Goal: Navigation & Orientation: Find specific page/section

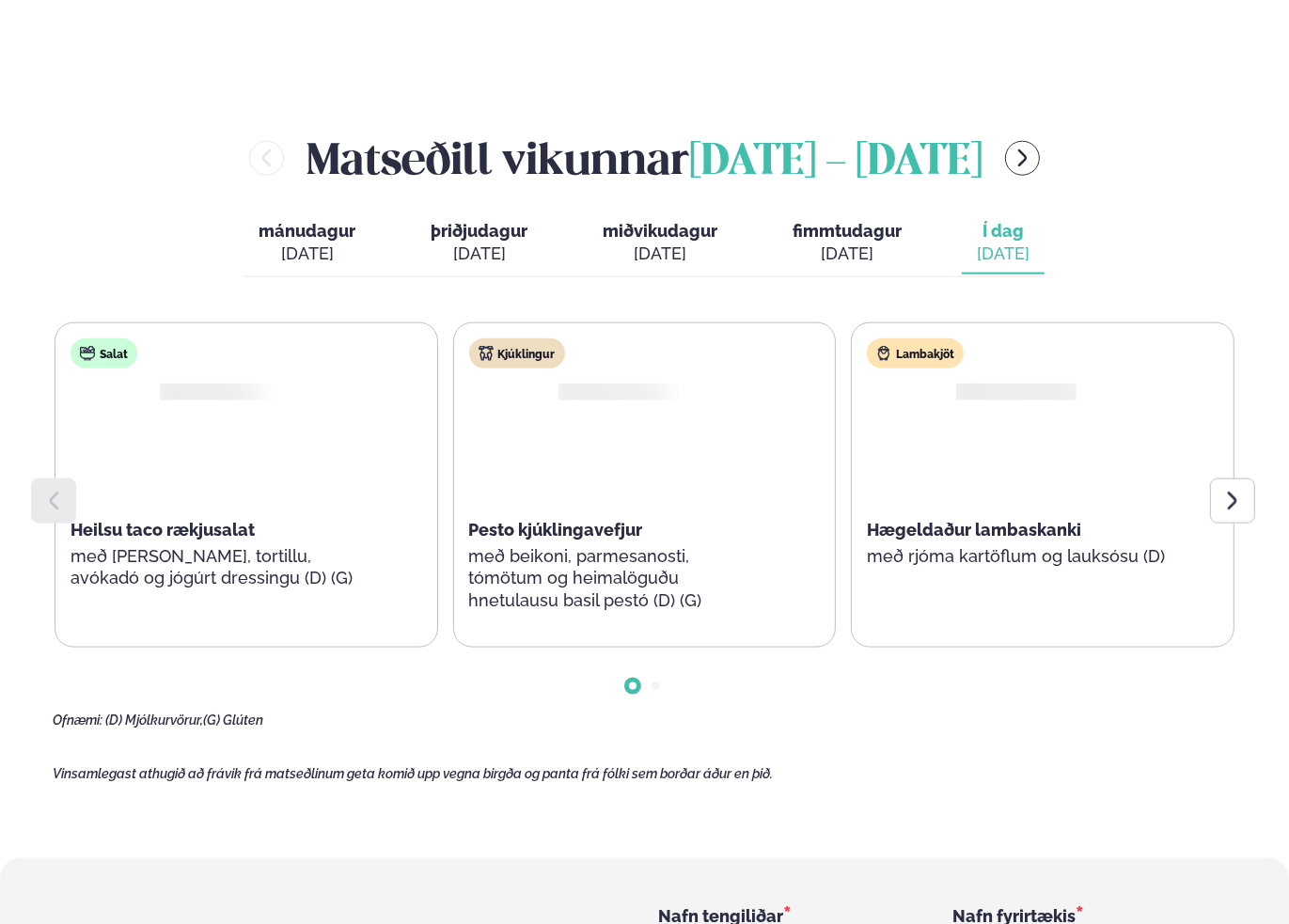
scroll to position [2068, 0]
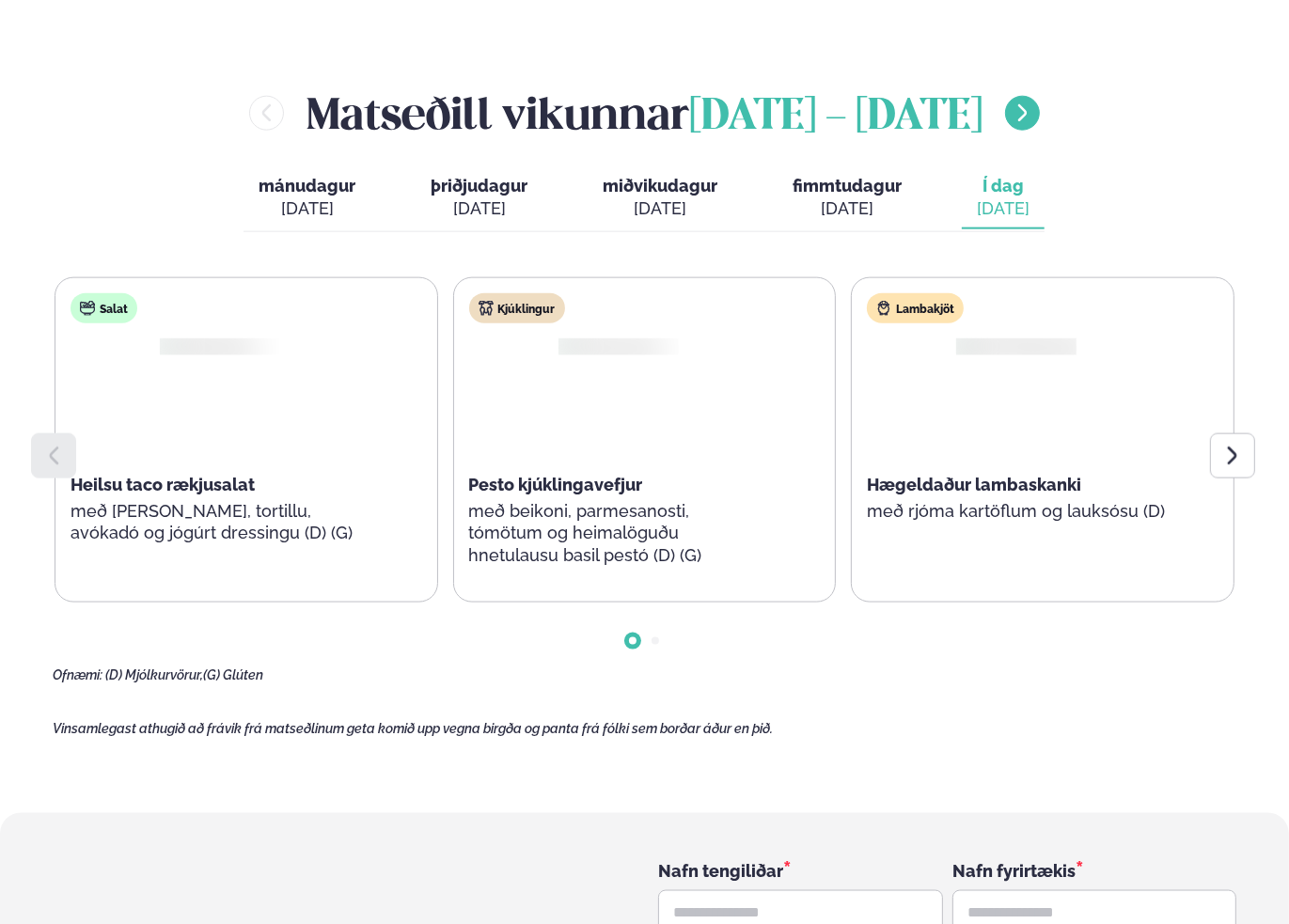
click at [1033, 103] on icon "menu-btn-right" at bounding box center [1022, 113] width 22 height 22
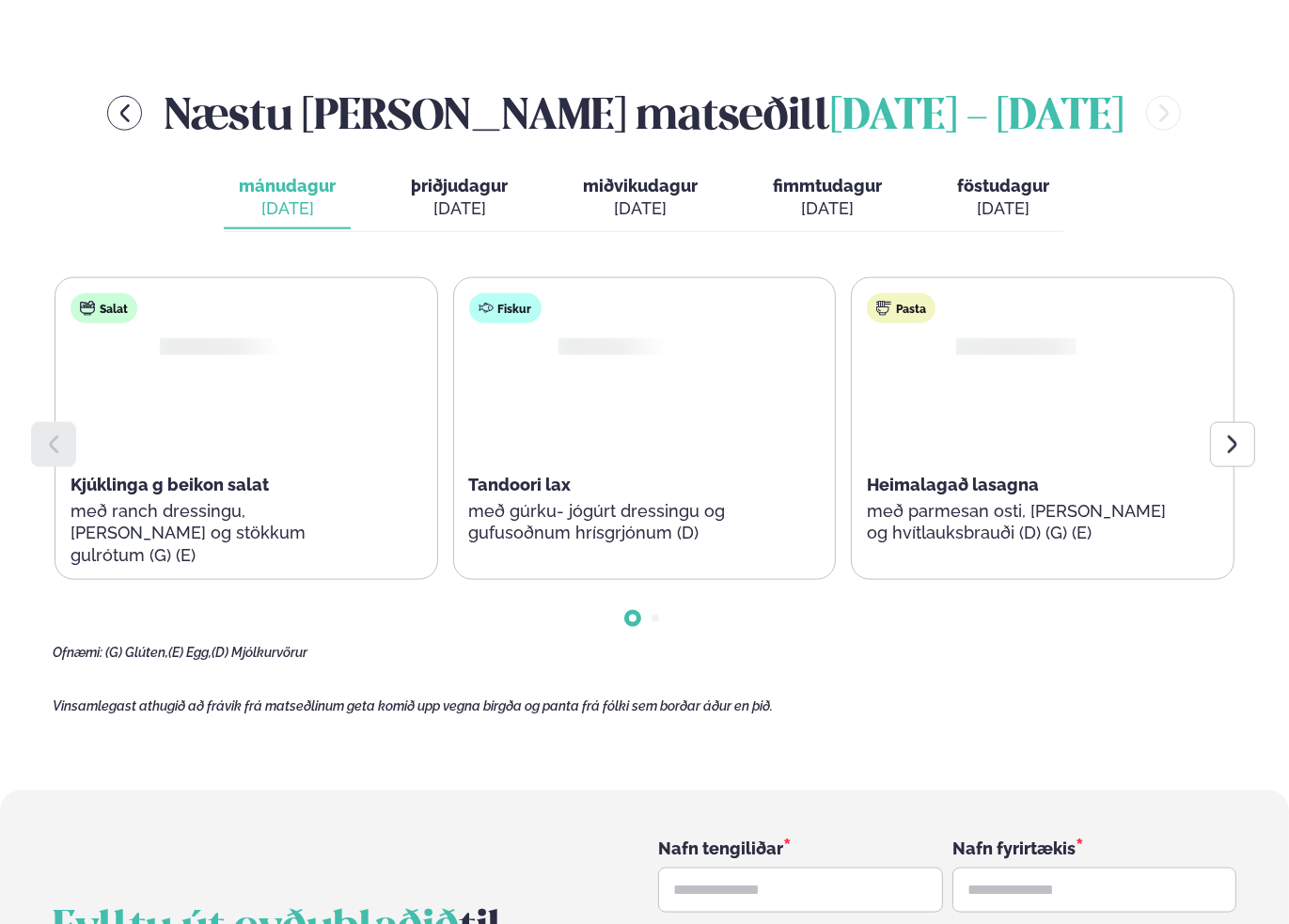
click at [469, 176] on span "þriðjudagur" at bounding box center [460, 186] width 97 height 20
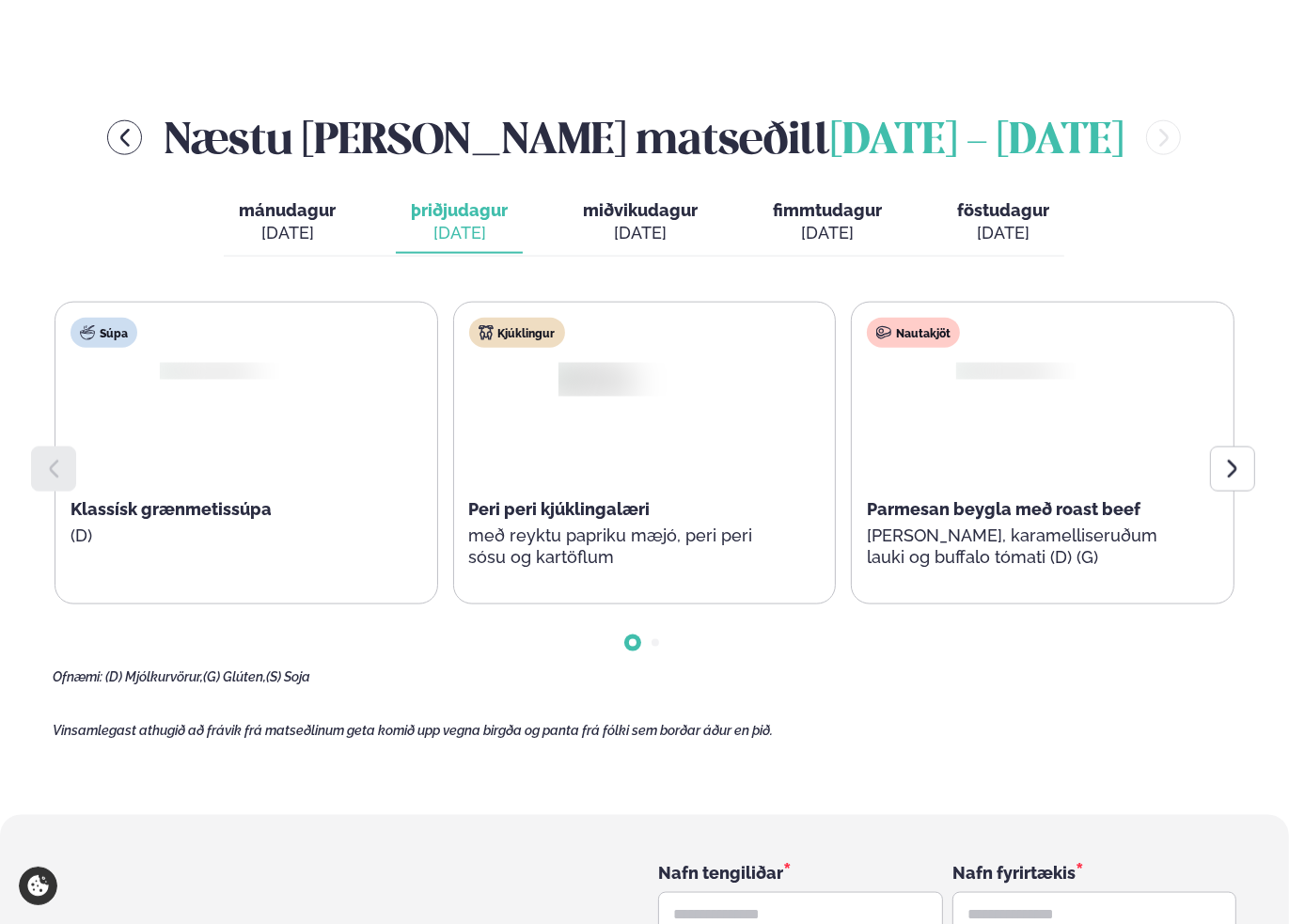
scroll to position [2091, 0]
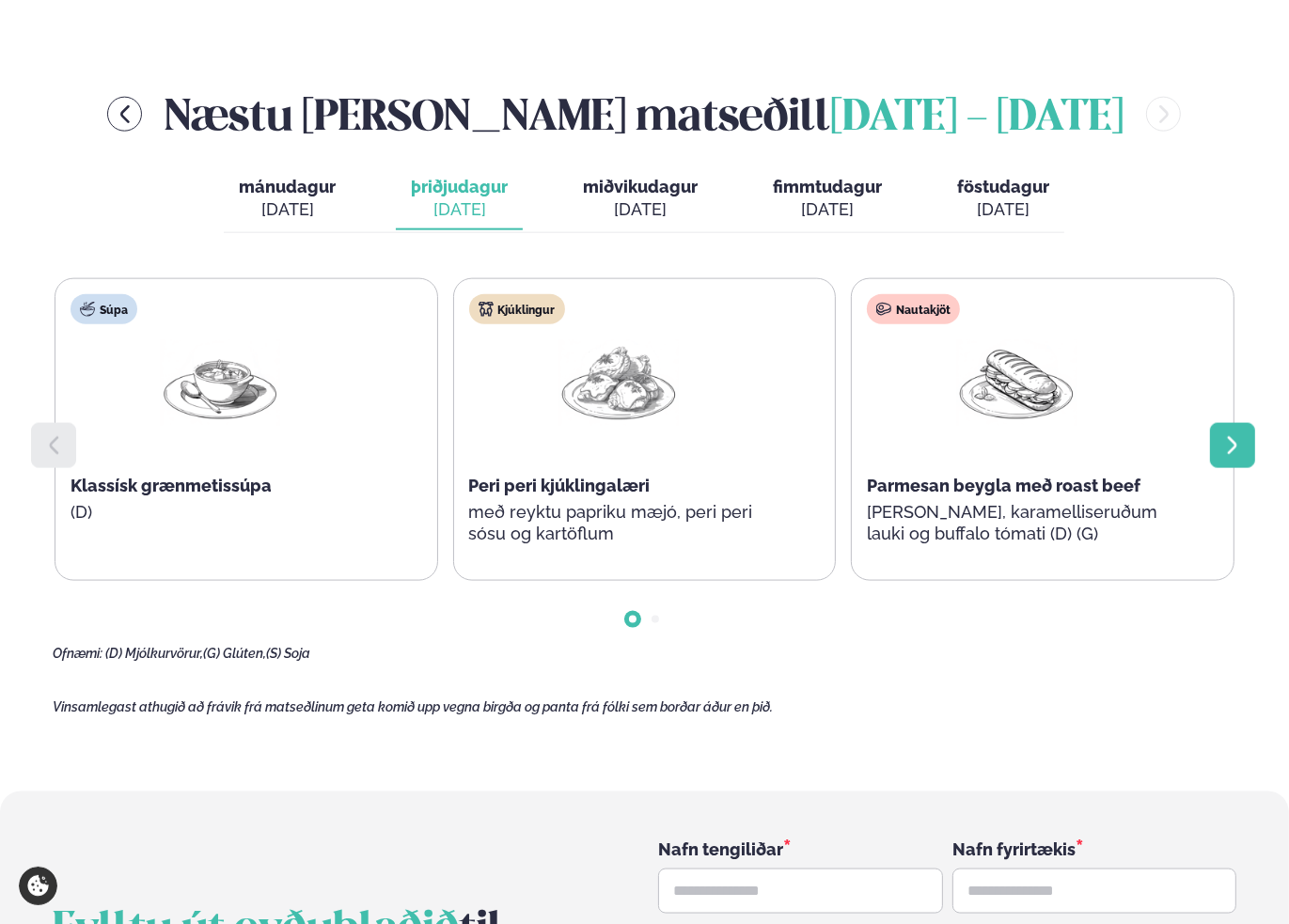
click at [1238, 434] on icon at bounding box center [1233, 445] width 23 height 23
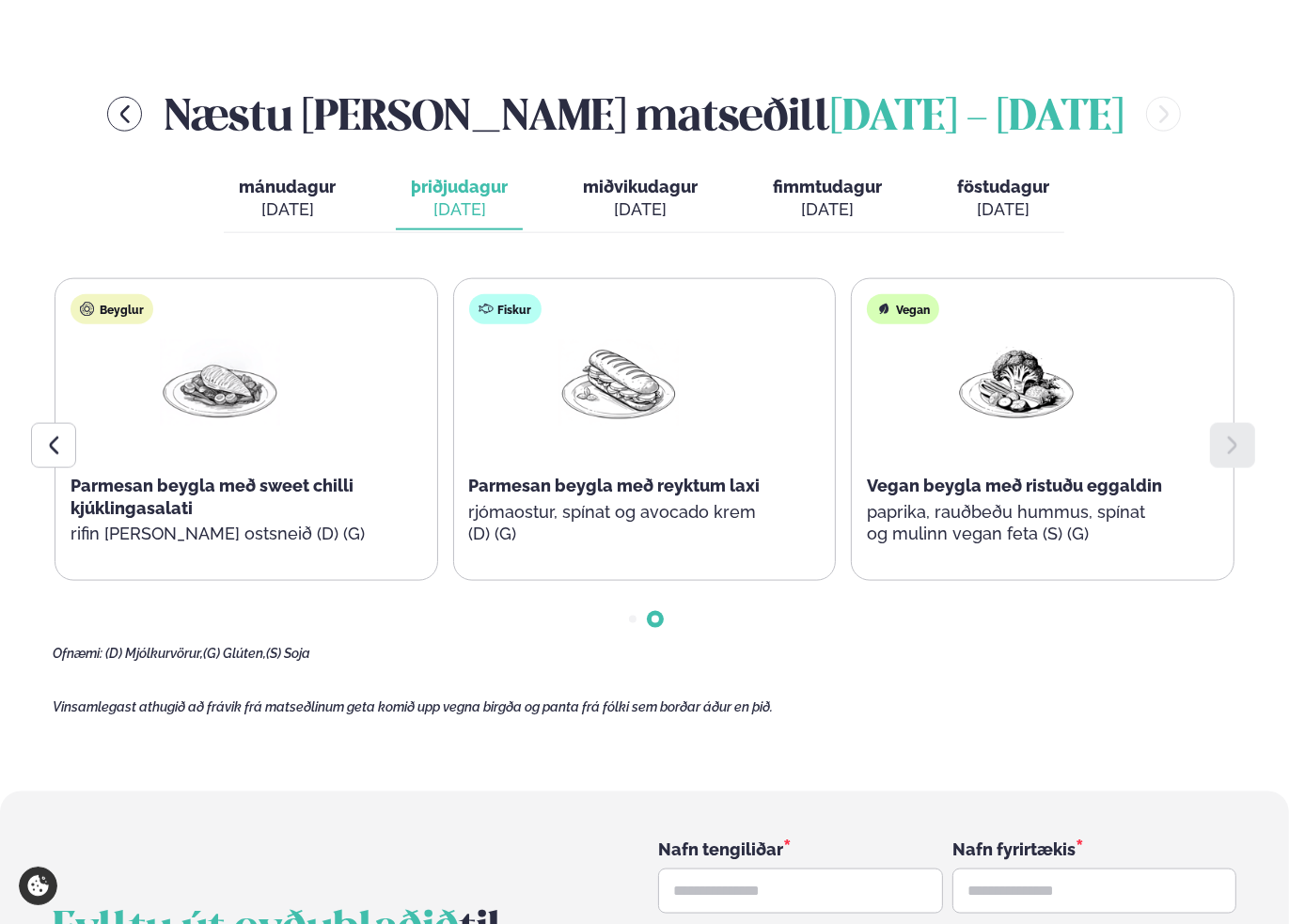
click at [836, 177] on span "fimmtudagur" at bounding box center [827, 187] width 109 height 20
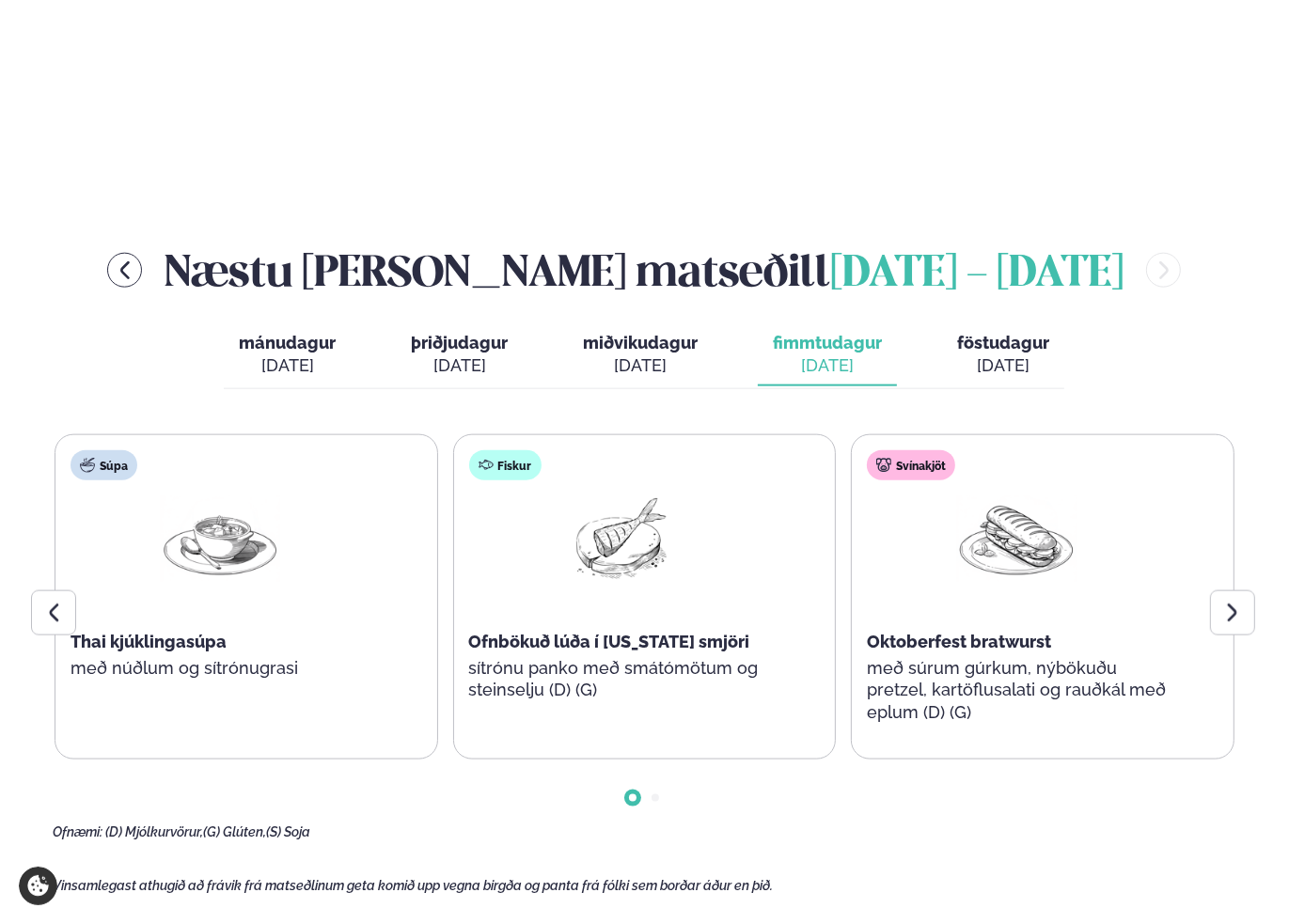
scroll to position [1903, 0]
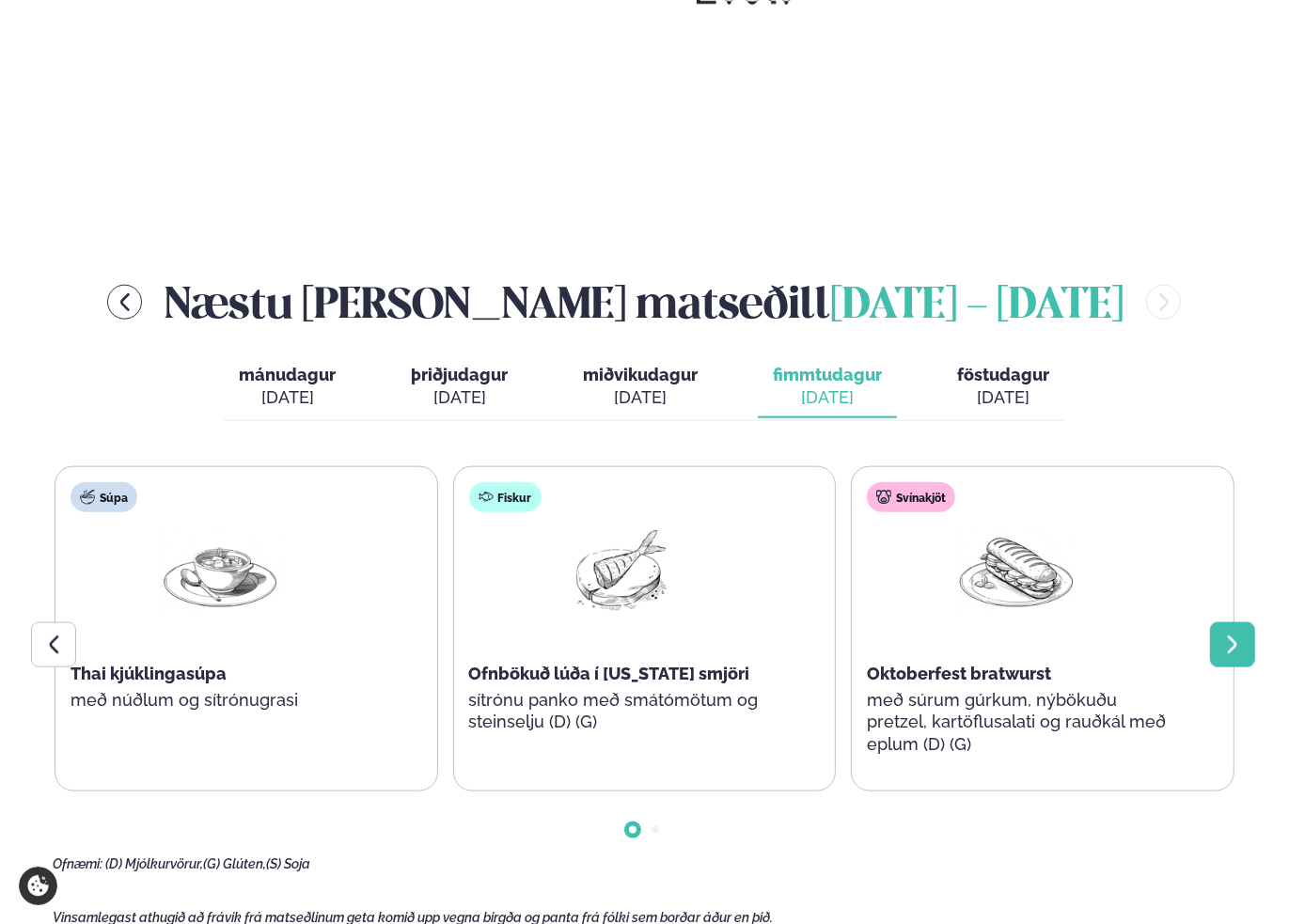
click at [1238, 634] on icon at bounding box center [1233, 645] width 23 height 23
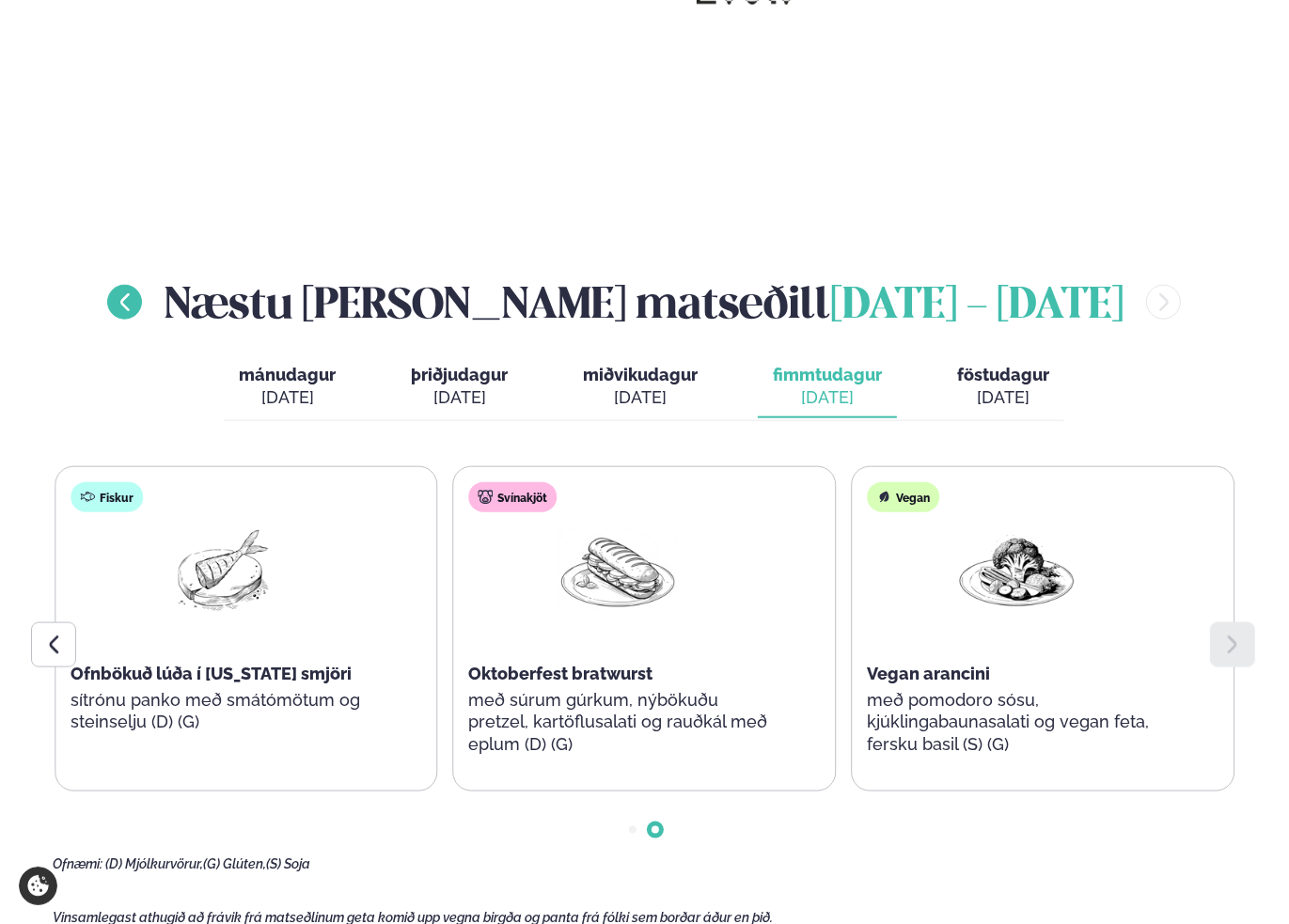
click at [135, 291] on icon "menu-btn-left" at bounding box center [124, 302] width 22 height 22
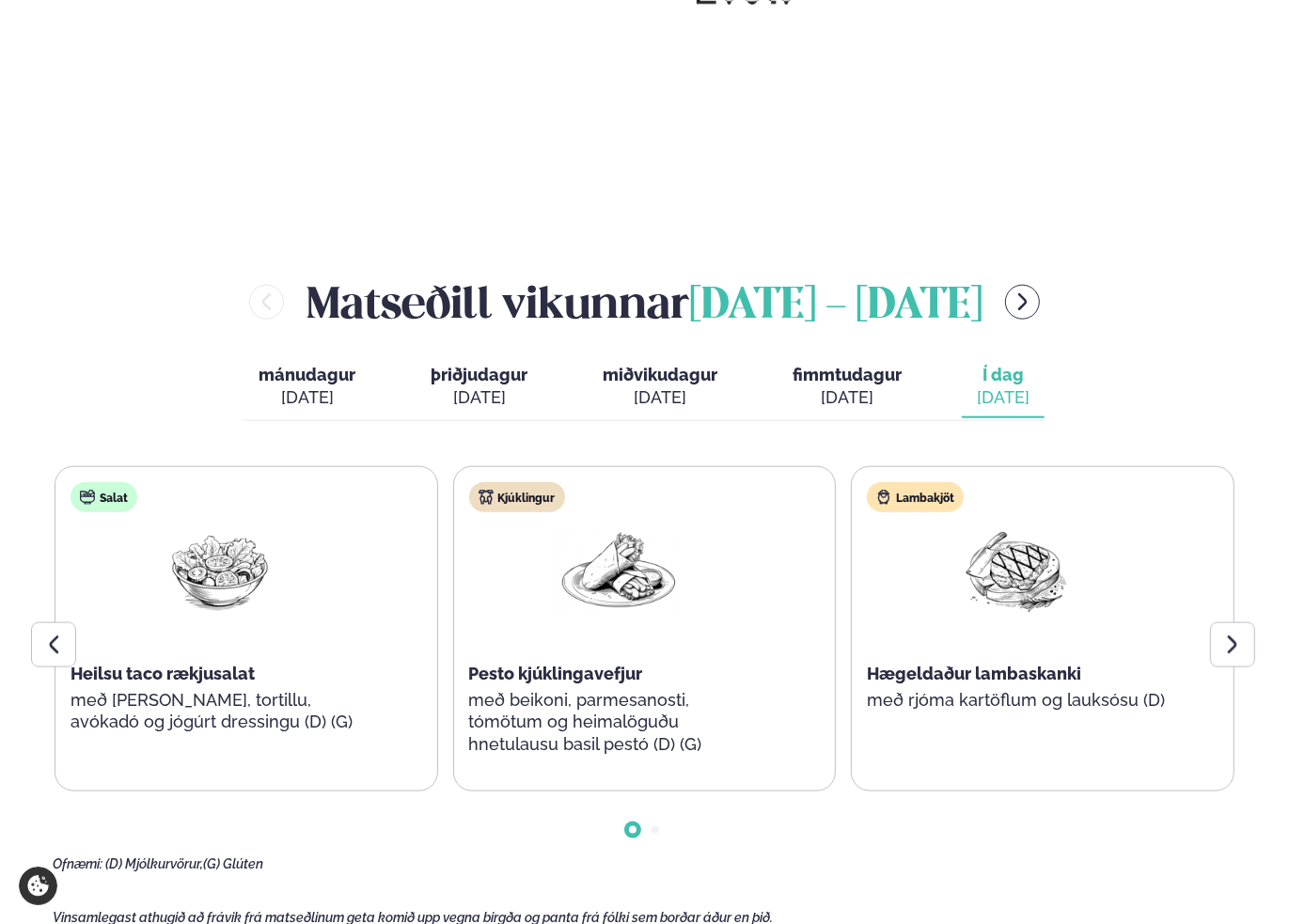
click at [299, 386] on div "[DATE]" at bounding box center [307, 398] width 97 height 23
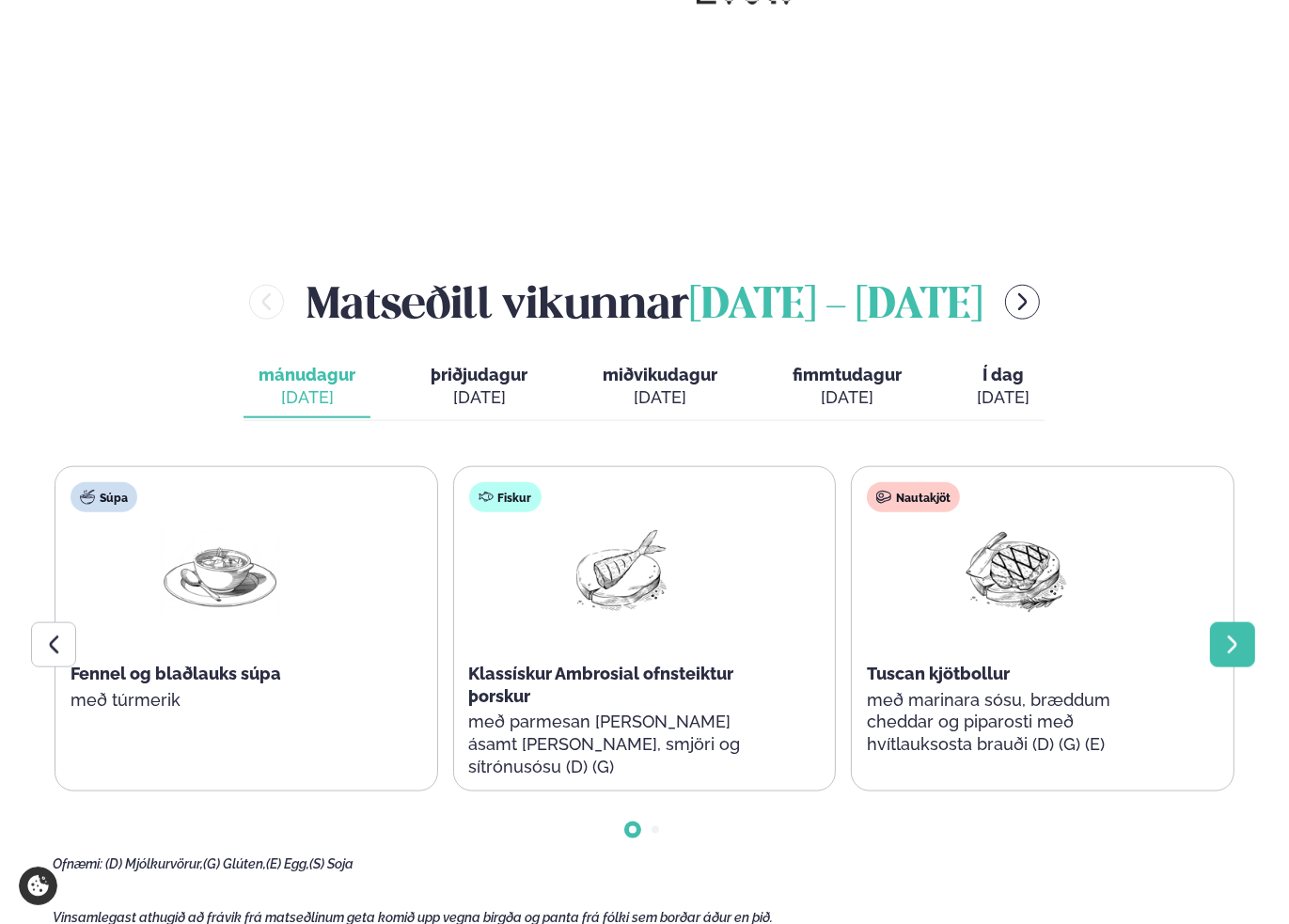
click at [1241, 634] on icon at bounding box center [1233, 645] width 23 height 23
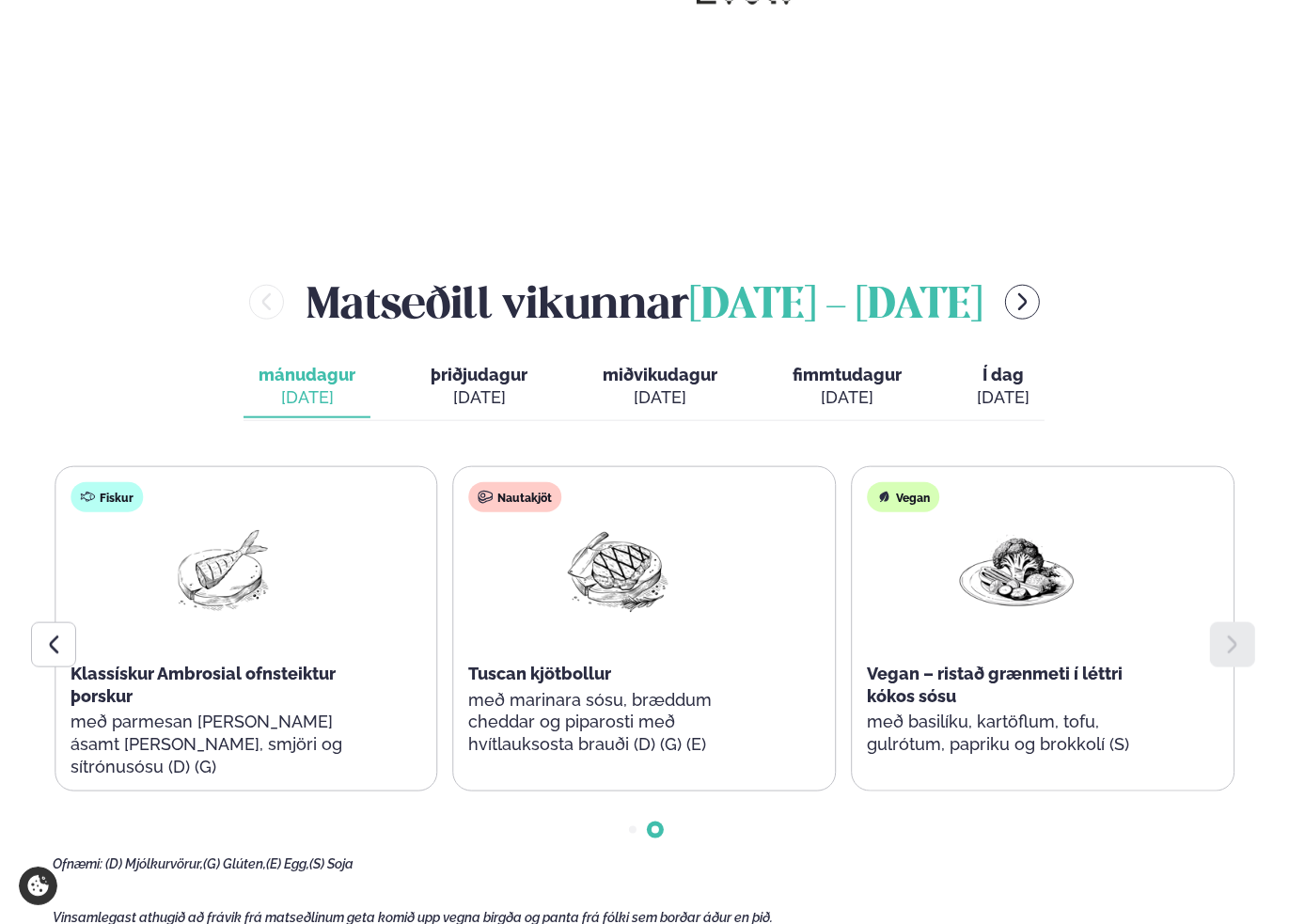
click at [1028, 185] on main "[PERSON_NAME] / Þjónusta / Takeaway Hádegismatur fyrir fyrirtæki Komdu með okku…" at bounding box center [644, 19] width 1289 height 3844
click at [1099, 170] on main "[PERSON_NAME] / Þjónusta / Takeaway Hádegismatur fyrir fyrirtæki Komdu með okku…" at bounding box center [644, 19] width 1289 height 3844
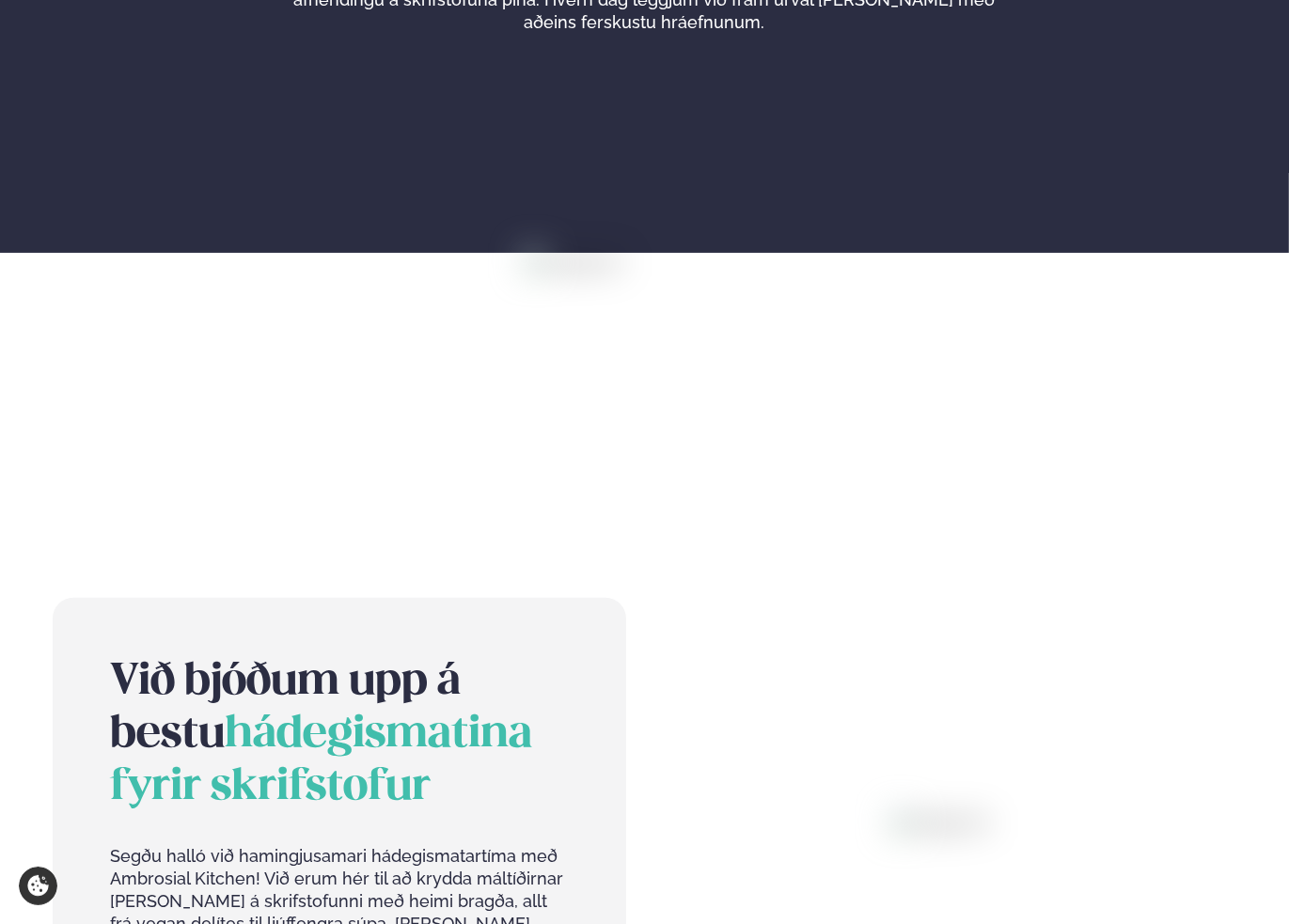
scroll to position [0, 0]
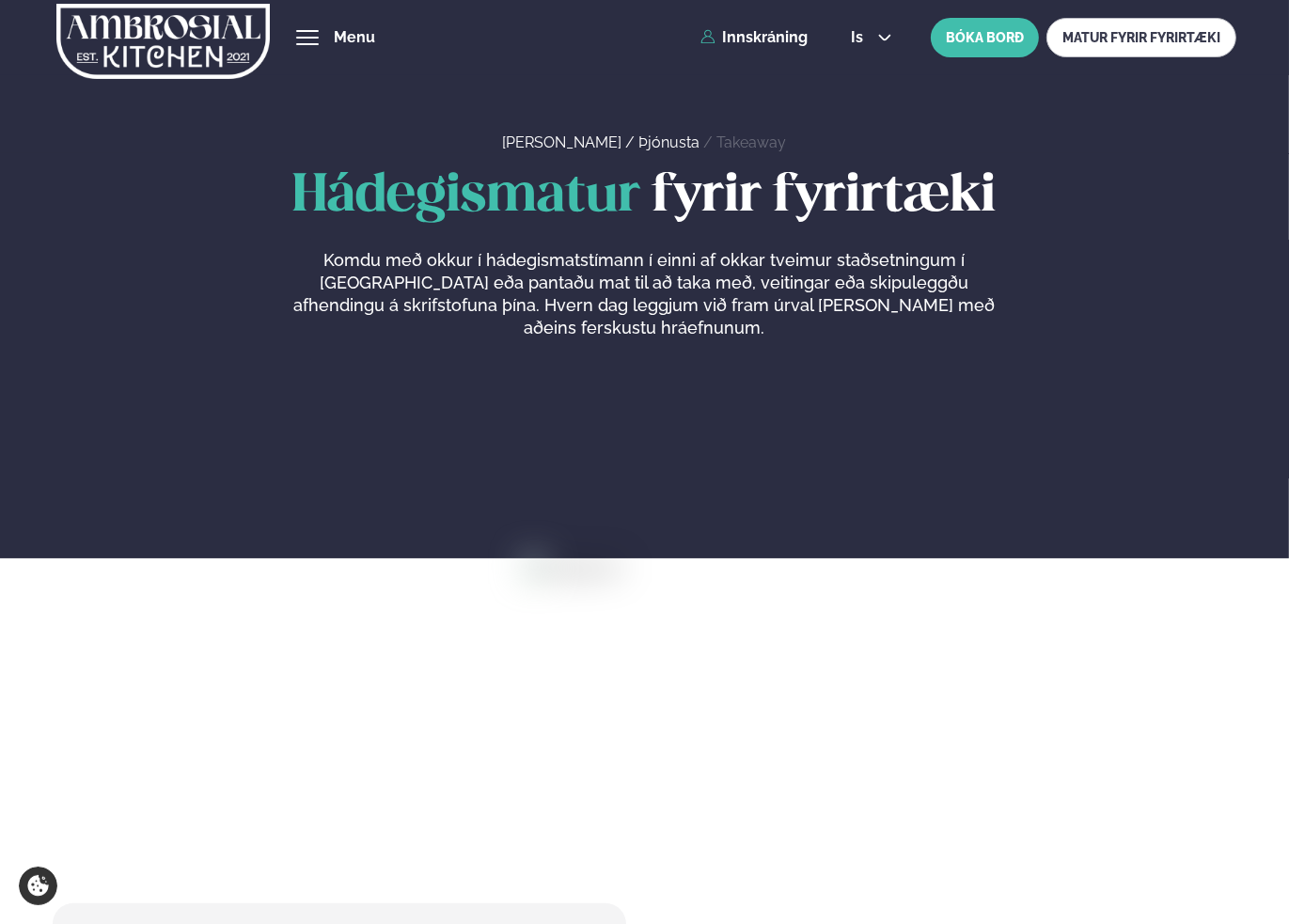
click at [194, 44] on img at bounding box center [163, 41] width 213 height 77
